Goal: Task Accomplishment & Management: Complete application form

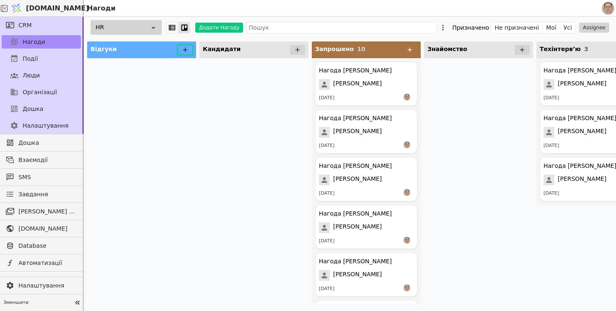
click at [189, 49] on button at bounding box center [185, 50] width 15 height 10
click at [186, 49] on icon at bounding box center [185, 50] width 8 height 8
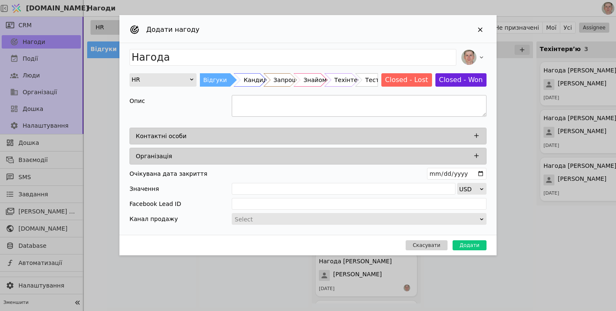
click at [253, 104] on textarea "Add Opportunity" at bounding box center [359, 106] width 255 height 22
paste textarea "Loremipsu Dolorsitame Cons Adipi Eli Seddoeius Tempo in utla: $401 Etdolore mag…"
click at [296, 109] on textarea "To enrich screen reader interactions, please activate Accessibility in Grammarl…" at bounding box center [359, 106] width 255 height 22
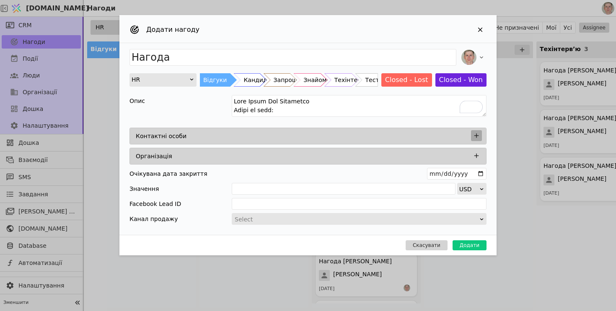
type textarea "Lore Ipsum Dol Sitametco Adipi el sedd: $762 Eiusmodt inc $0899 Utlabo etdolo 2…"
click at [479, 137] on icon "Add Opportunity" at bounding box center [477, 136] width 8 height 8
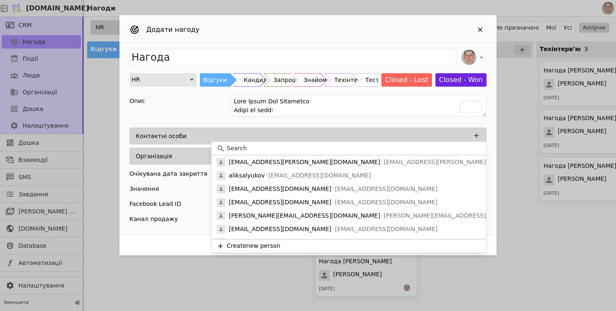
click at [355, 149] on input at bounding box center [354, 148] width 254 height 9
paste input "[PERSON_NAME]"
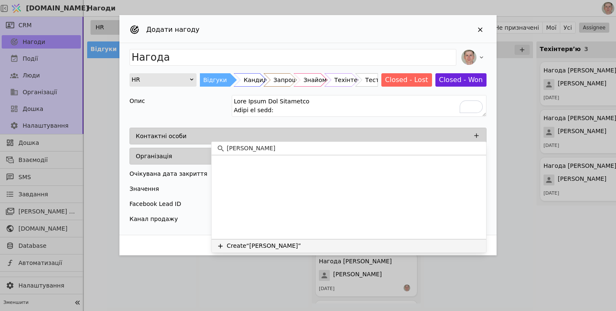
type input "[PERSON_NAME]"
click at [293, 250] on button "Create “[PERSON_NAME]”" at bounding box center [349, 245] width 275 height 13
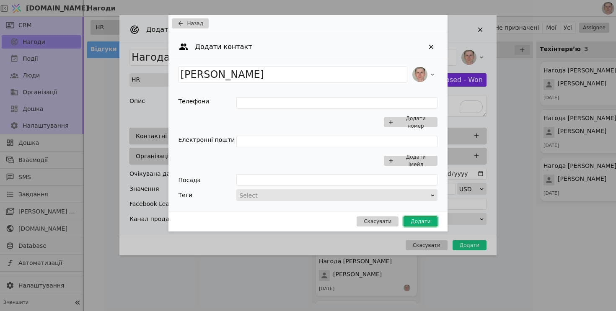
click at [427, 223] on button "Додати" at bounding box center [421, 222] width 34 height 10
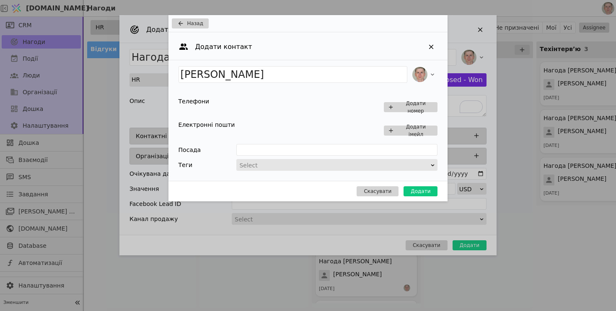
type input "Нагода [PERSON_NAME]"
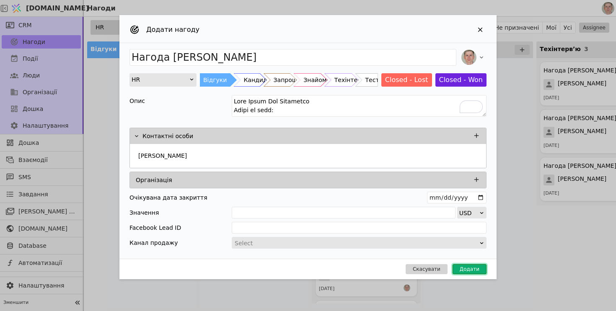
click at [466, 270] on button "Додати" at bounding box center [470, 269] width 34 height 10
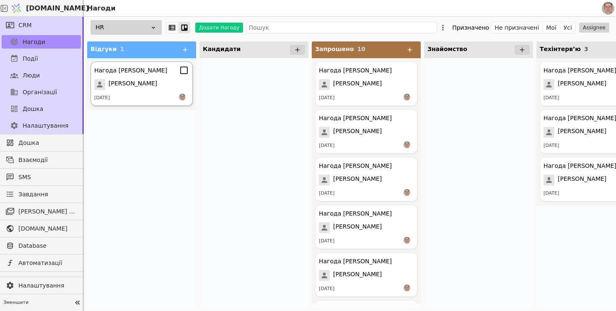
click at [157, 90] on span "[PERSON_NAME]" at bounding box center [133, 84] width 49 height 11
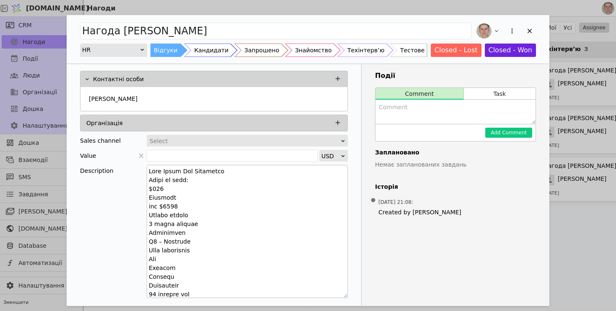
drag, startPoint x: 345, startPoint y: 181, endPoint x: 335, endPoint y: 293, distance: 111.9
click at [335, 293] on textarea "Add Opportunity" at bounding box center [247, 231] width 201 height 133
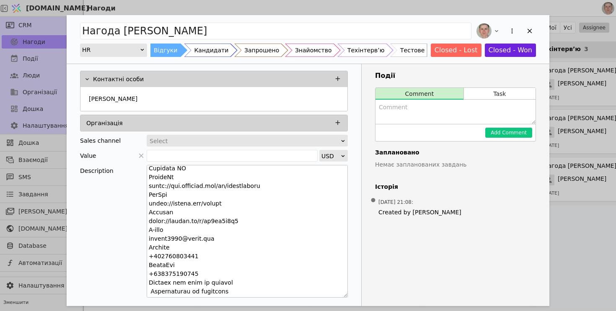
scroll to position [163, 0]
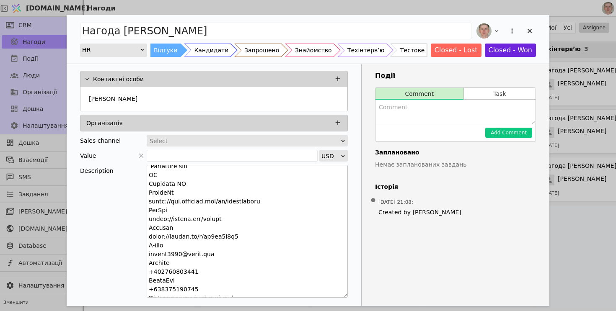
click at [197, 252] on textarea "Add Opportunity" at bounding box center [247, 231] width 201 height 133
click at [197, 252] on textarea "To enrich screen reader interactions, please activate Accessibility in Grammarl…" at bounding box center [247, 231] width 201 height 133
click at [214, 49] on div "Кандидати" at bounding box center [211, 50] width 34 height 13
click at [192, 99] on div "[PERSON_NAME]" at bounding box center [213, 99] width 257 height 15
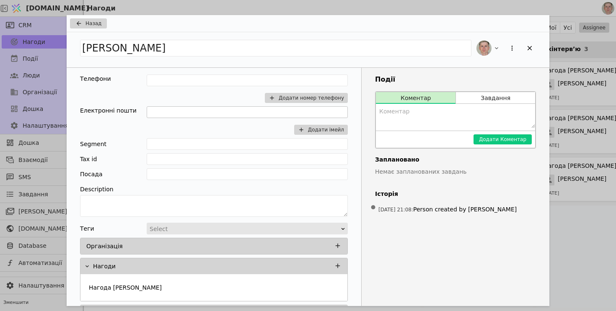
click at [202, 118] on div "Додати імейл" at bounding box center [247, 120] width 201 height 28
click at [202, 116] on input "Add Opportunity" at bounding box center [247, 112] width 201 height 12
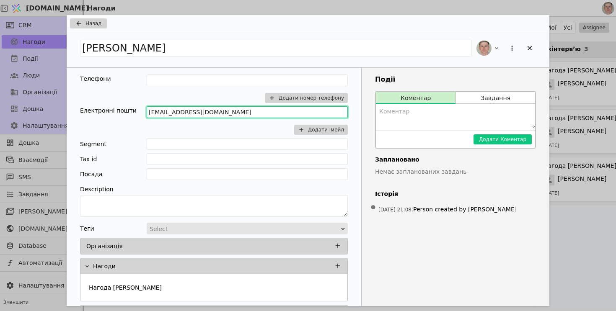
click at [249, 112] on input "[EMAIL_ADDRESS][DOMAIN_NAME]" at bounding box center [247, 112] width 201 height 12
type input "[EMAIL_ADDRESS][DOMAIN_NAME]"
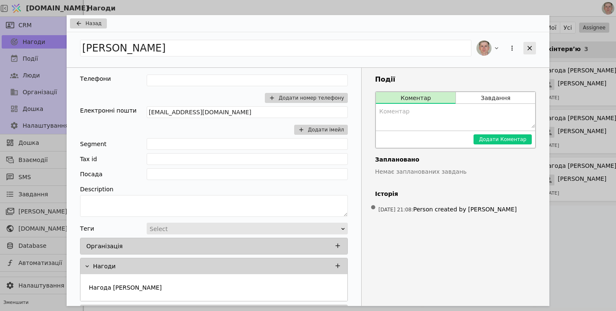
click at [526, 49] on icon "Add Opportunity" at bounding box center [530, 48] width 8 height 8
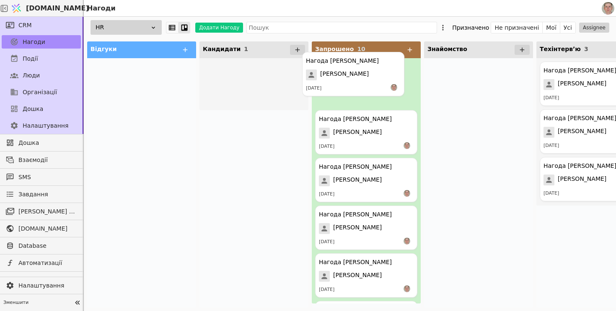
drag, startPoint x: 258, startPoint y: 89, endPoint x: 374, endPoint y: 76, distance: 116.8
